Goal: Find specific page/section: Find specific page/section

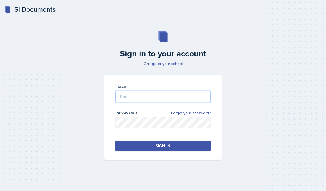
click at [195, 102] on input "email" at bounding box center [163, 97] width 95 height 12
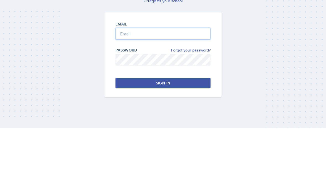
type input "[EMAIL_ADDRESS][DOMAIN_NAME]"
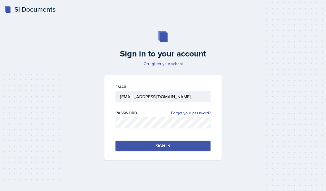
click at [175, 140] on button "Sign in" at bounding box center [163, 145] width 95 height 11
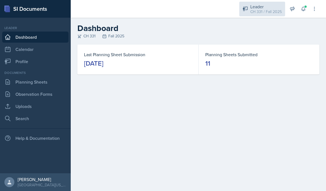
click at [270, 14] on div "CH 331 / Fall 2025" at bounding box center [267, 12] width 32 height 6
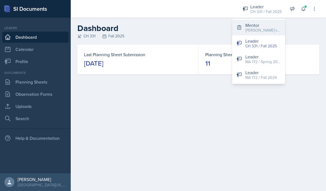
click at [269, 31] on div "[PERSON_NAME]'s Group / Fall 2025" at bounding box center [263, 30] width 35 height 6
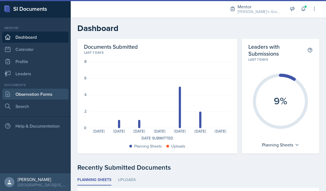
click at [53, 97] on link "Observation Forms" at bounding box center [35, 93] width 66 height 11
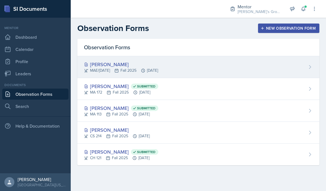
click at [135, 63] on div "[PERSON_NAME]" at bounding box center [121, 64] width 74 height 7
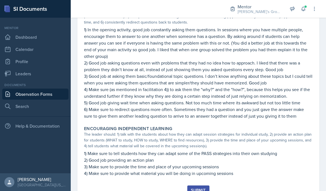
scroll to position [411, 0]
